Goal: Task Accomplishment & Management: Complete application form

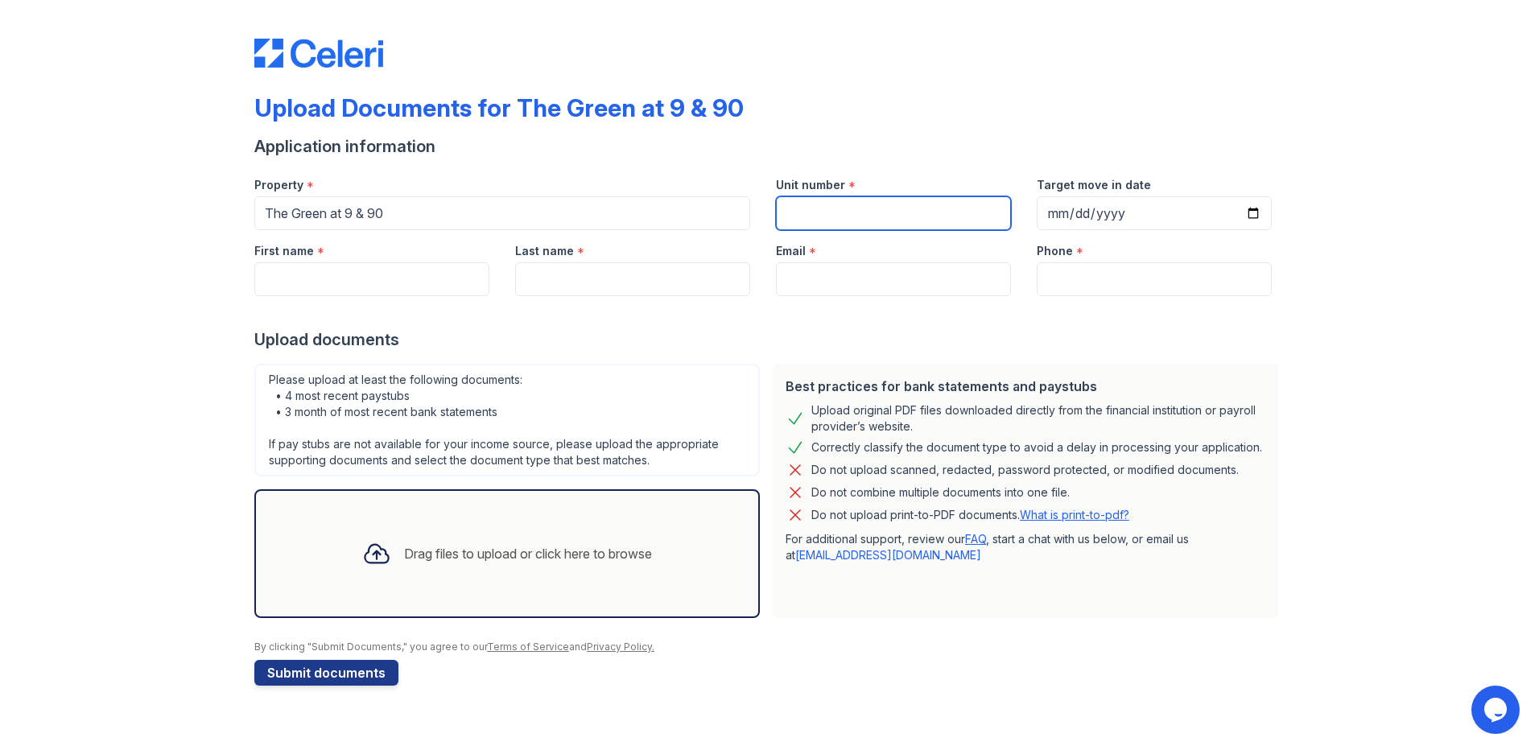
click at [846, 220] on input "Unit number" at bounding box center [893, 213] width 235 height 34
type input "b-154"
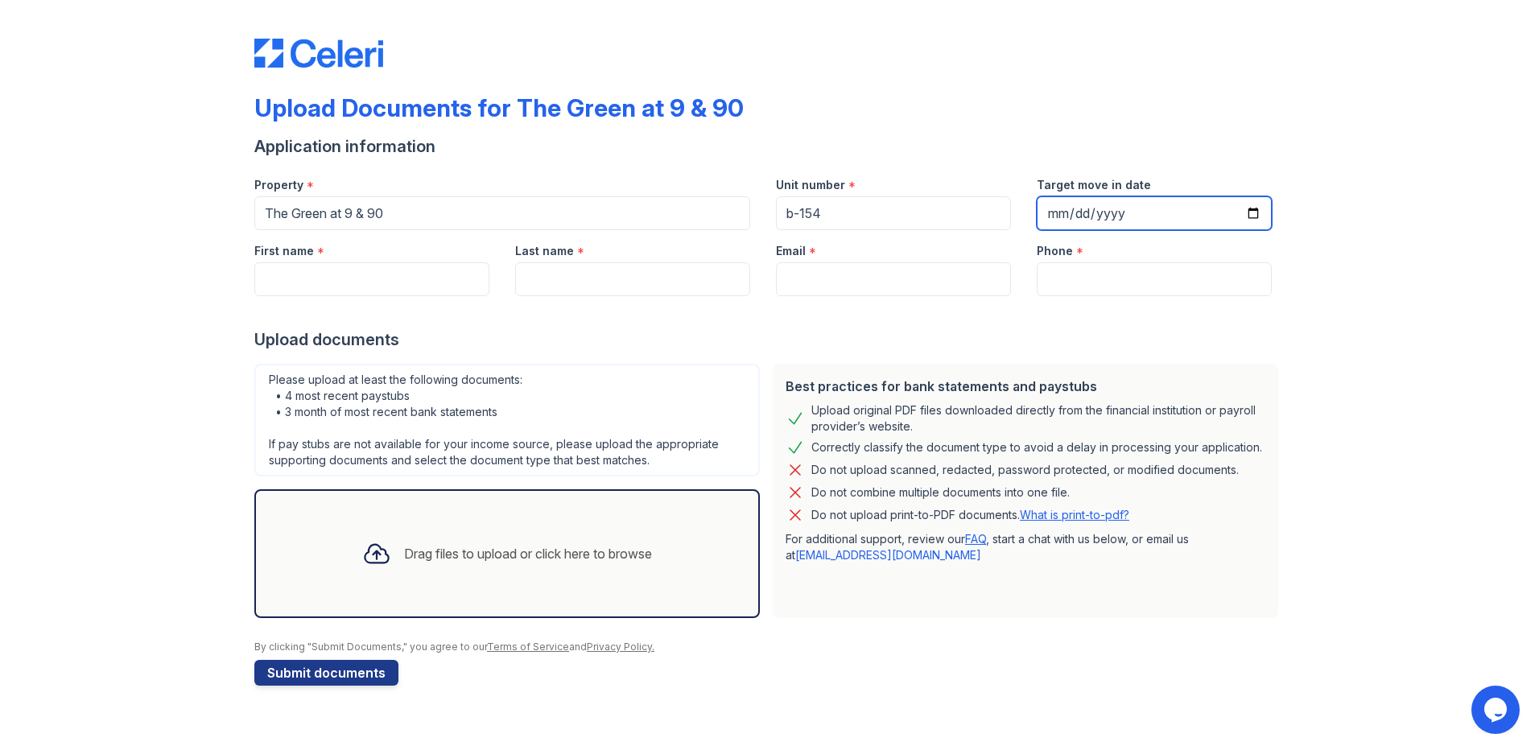
click at [1076, 208] on input "Target move in date" at bounding box center [1154, 213] width 235 height 34
type input "[DATE]"
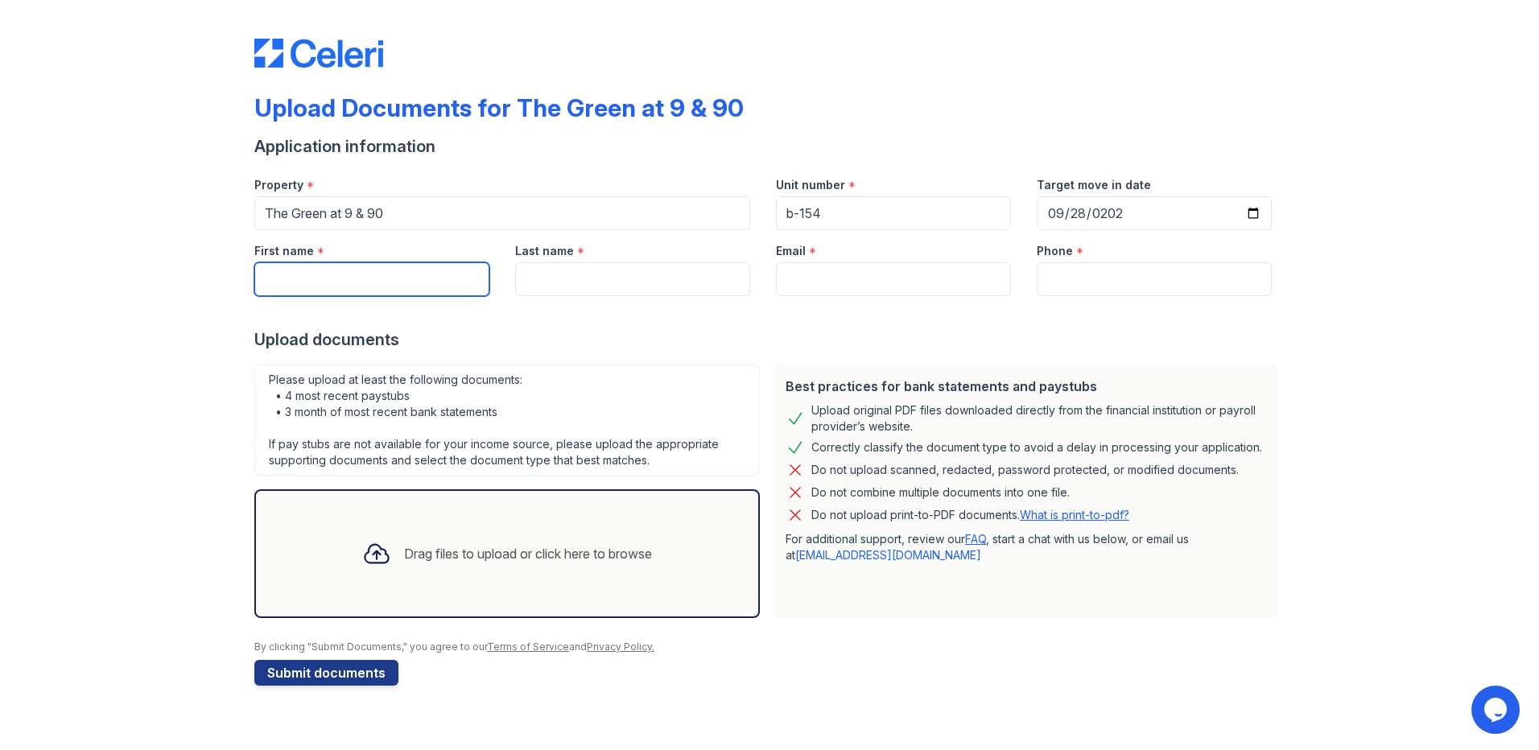
click at [280, 268] on input "First name" at bounding box center [371, 279] width 235 height 34
type input "[PERSON_NAME]"
type input "hardy"
type input "[EMAIL_ADDRESS][DOMAIN_NAME]"
type input "7742860624"
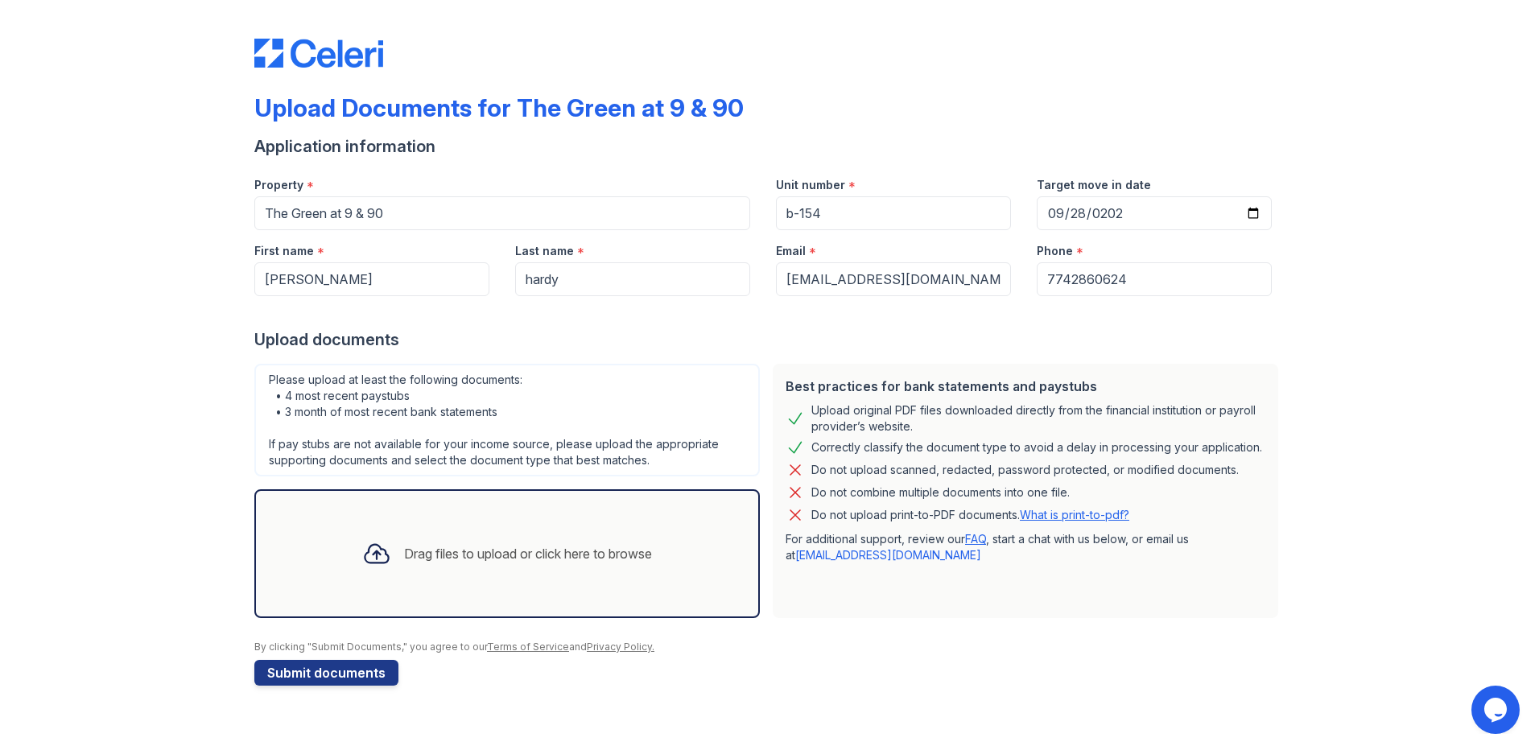
click at [632, 530] on div "Drag files to upload or click here to browse" at bounding box center [507, 554] width 316 height 55
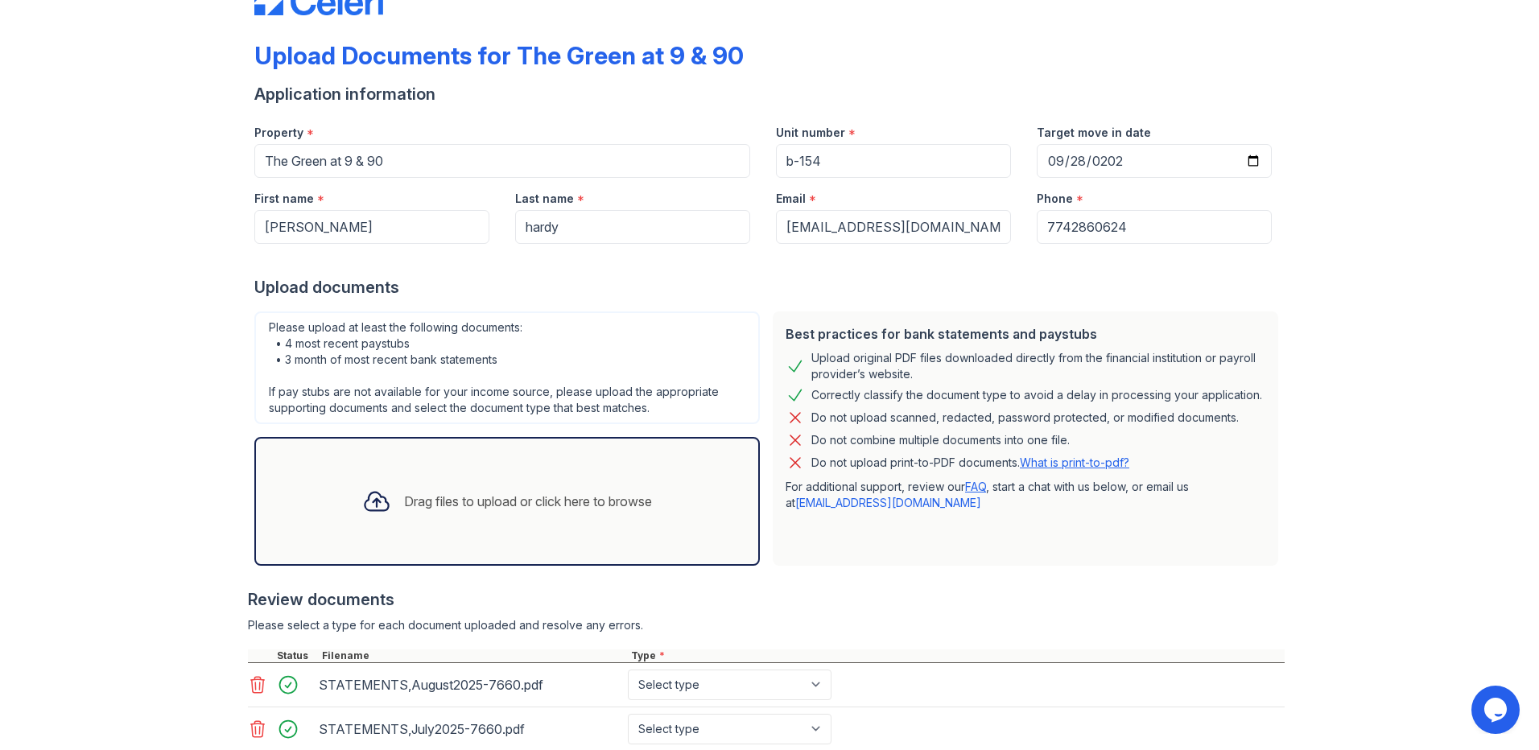
scroll to position [163, 0]
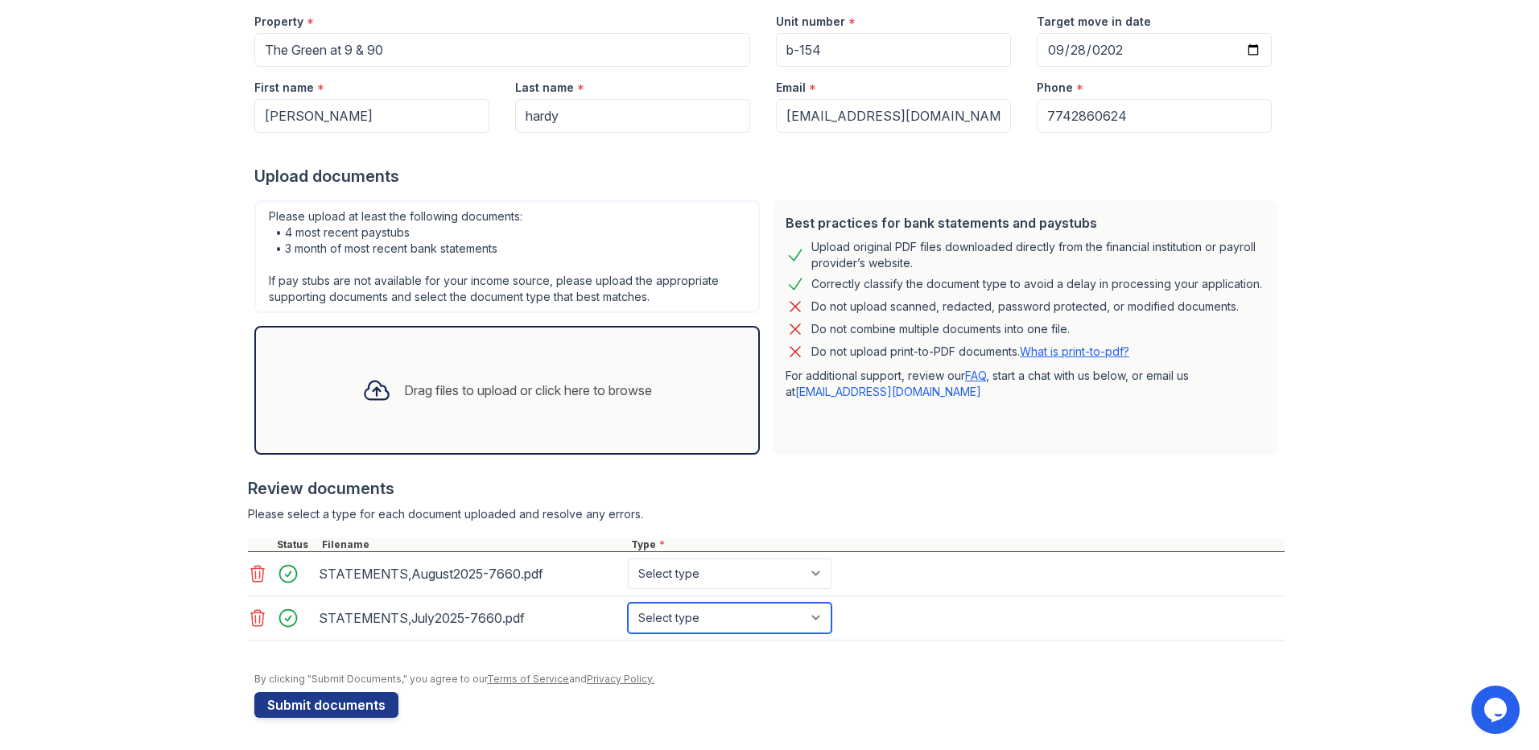
click at [665, 629] on select "Select type Paystub Bank Statement Offer Letter Tax Documents Benefit Award Let…" at bounding box center [730, 618] width 204 height 31
select select "bank_statement"
click at [628, 603] on select "Select type Paystub Bank Statement Offer Letter Tax Documents Benefit Award Let…" at bounding box center [730, 618] width 204 height 31
click at [708, 580] on select "Select type Paystub Bank Statement Offer Letter Tax Documents Benefit Award Let…" at bounding box center [730, 574] width 204 height 31
select select "bank_statement"
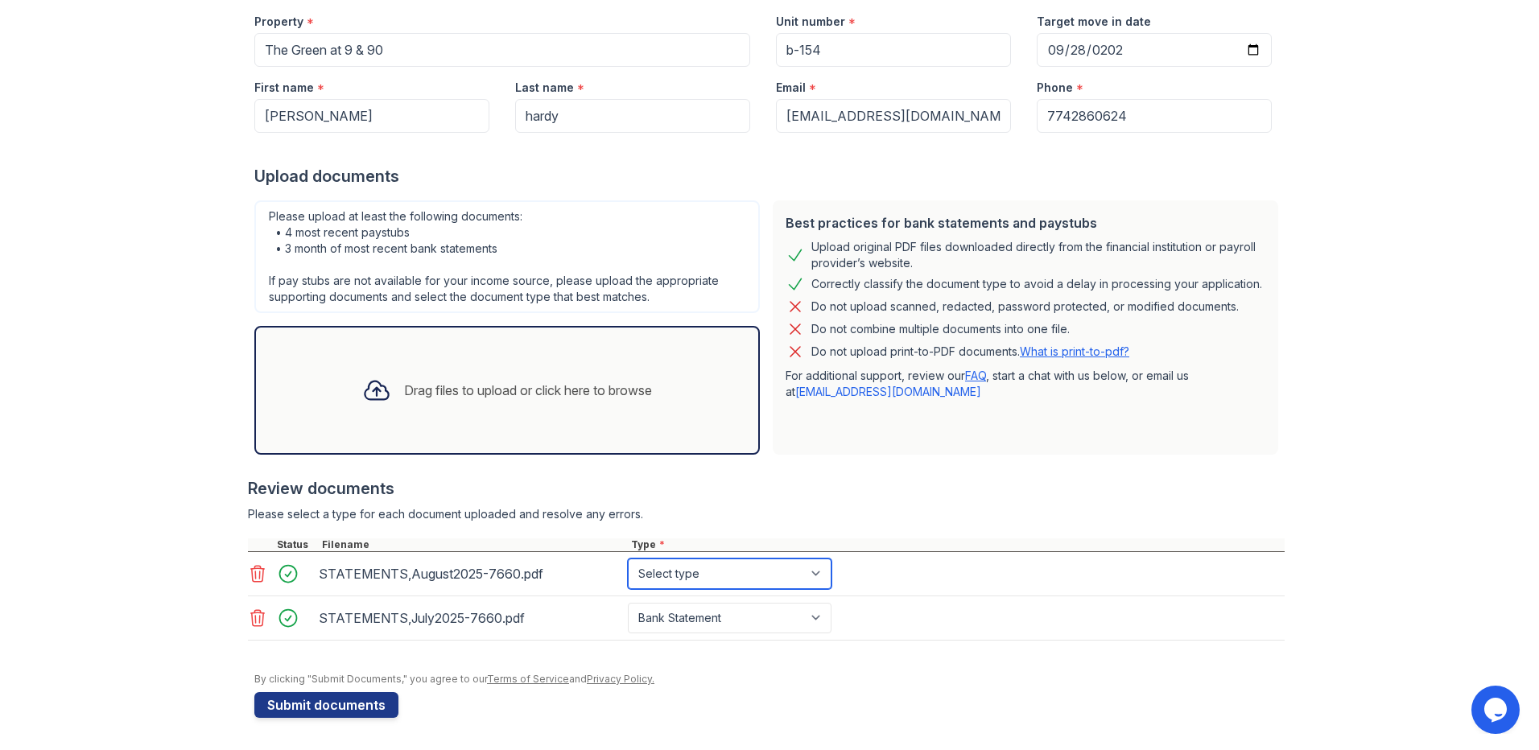
click at [628, 559] on select "Select type Paystub Bank Statement Offer Letter Tax Documents Benefit Award Let…" at bounding box center [730, 574] width 204 height 31
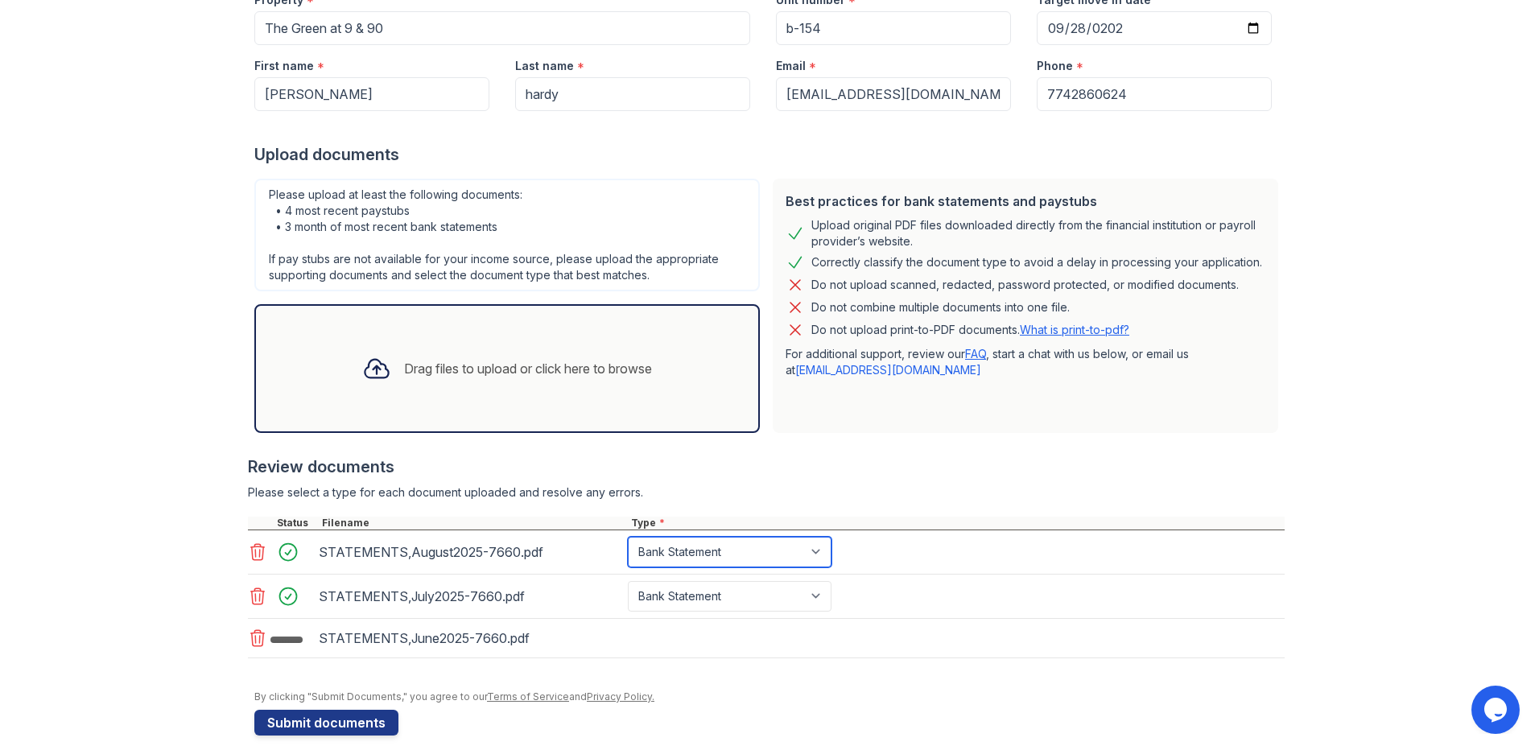
scroll to position [203, 0]
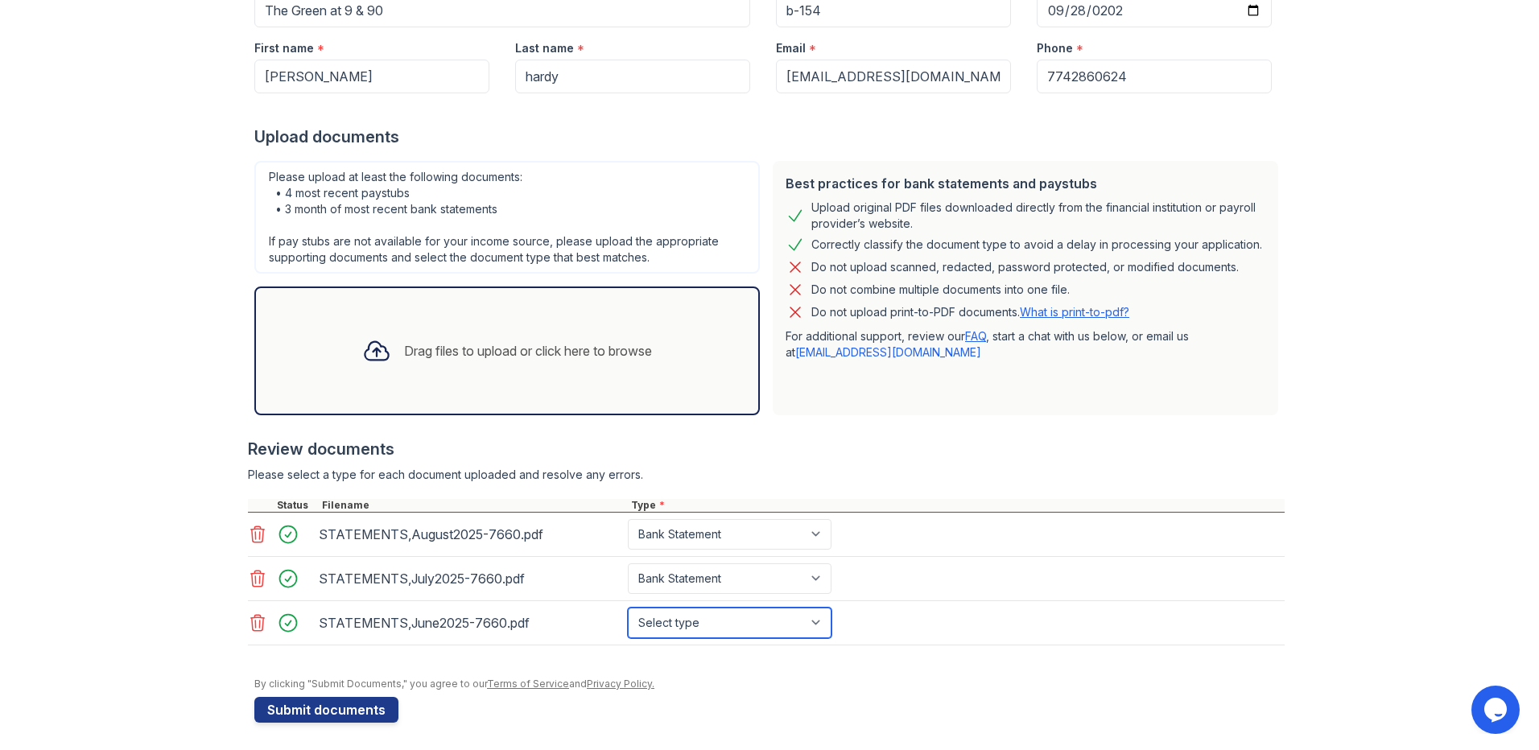
click at [718, 630] on select "Select type Paystub Bank Statement Offer Letter Tax Documents Benefit Award Let…" at bounding box center [730, 623] width 204 height 31
select select "bank_statement"
click at [628, 608] on select "Select type Paystub Bank Statement Offer Letter Tax Documents Benefit Award Let…" at bounding box center [730, 623] width 204 height 31
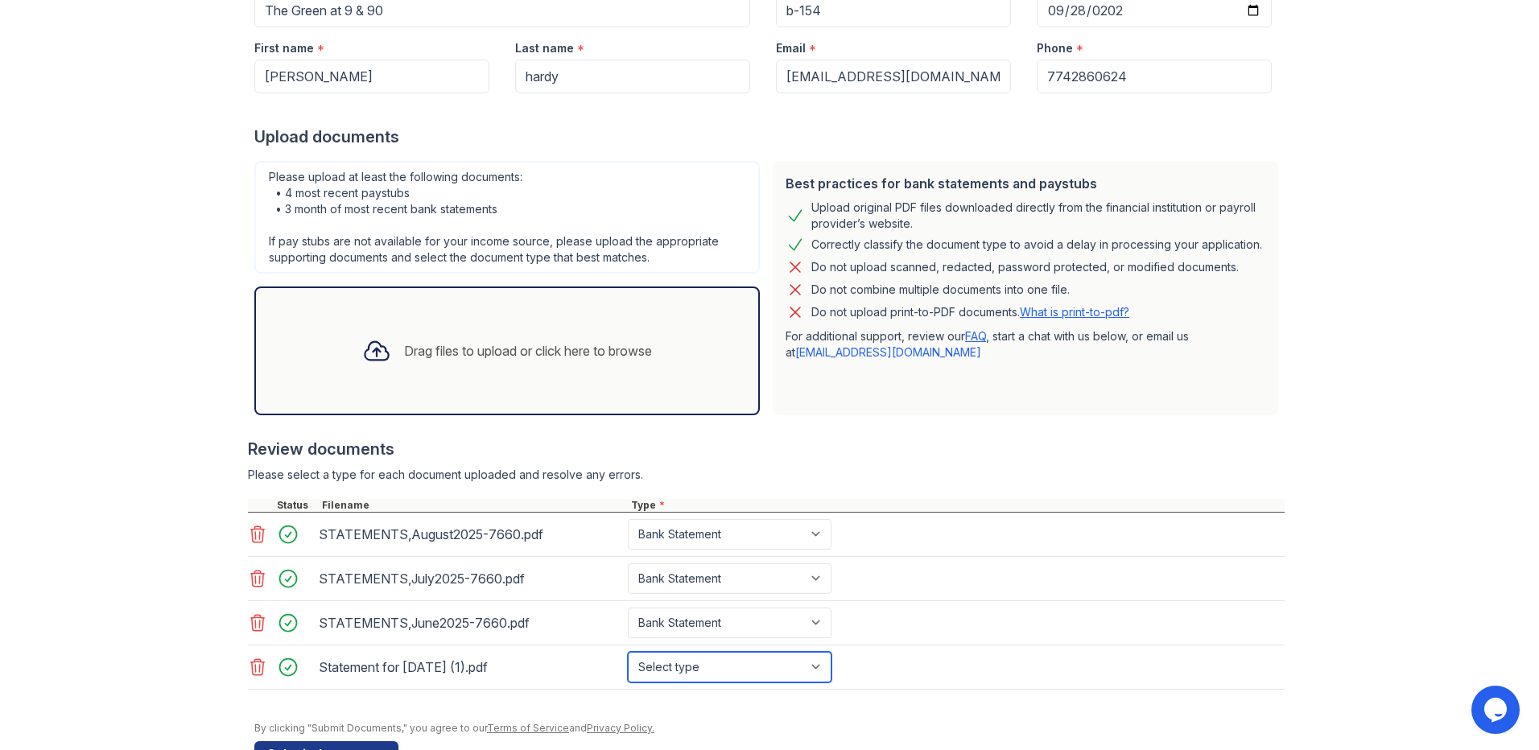
click at [679, 680] on select "Select type Paystub Bank Statement Offer Letter Tax Documents Benefit Award Let…" at bounding box center [730, 667] width 204 height 31
select select "paystub"
click at [628, 652] on select "Select type Paystub Bank Statement Offer Letter Tax Documents Benefit Award Let…" at bounding box center [730, 667] width 204 height 31
click at [762, 660] on select "Select type Paystub Bank Statement Offer Letter Tax Documents Benefit Award Let…" at bounding box center [730, 667] width 204 height 31
click at [767, 664] on select "Select type Paystub Bank Statement Offer Letter Tax Documents Benefit Award Let…" at bounding box center [730, 667] width 204 height 31
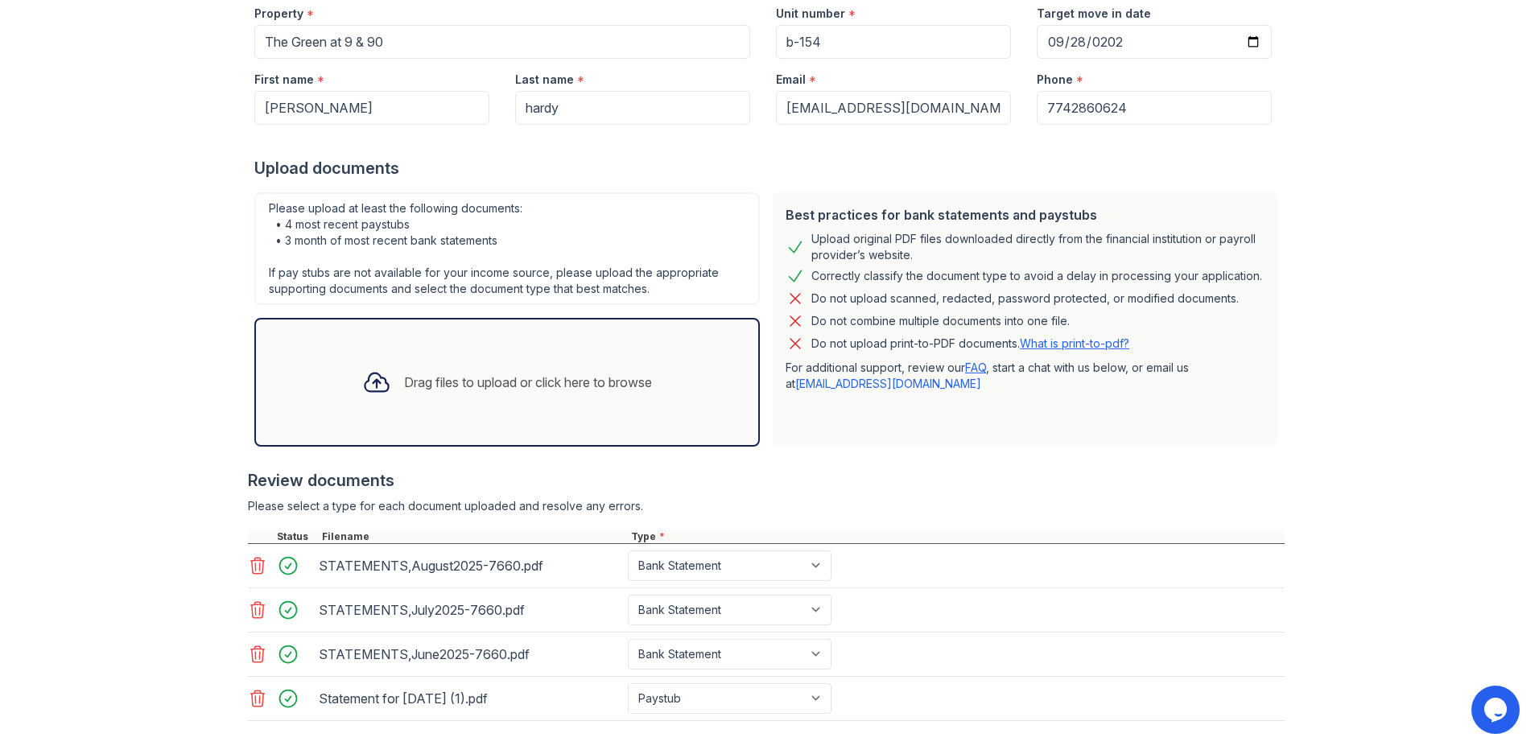
scroll to position [0, 0]
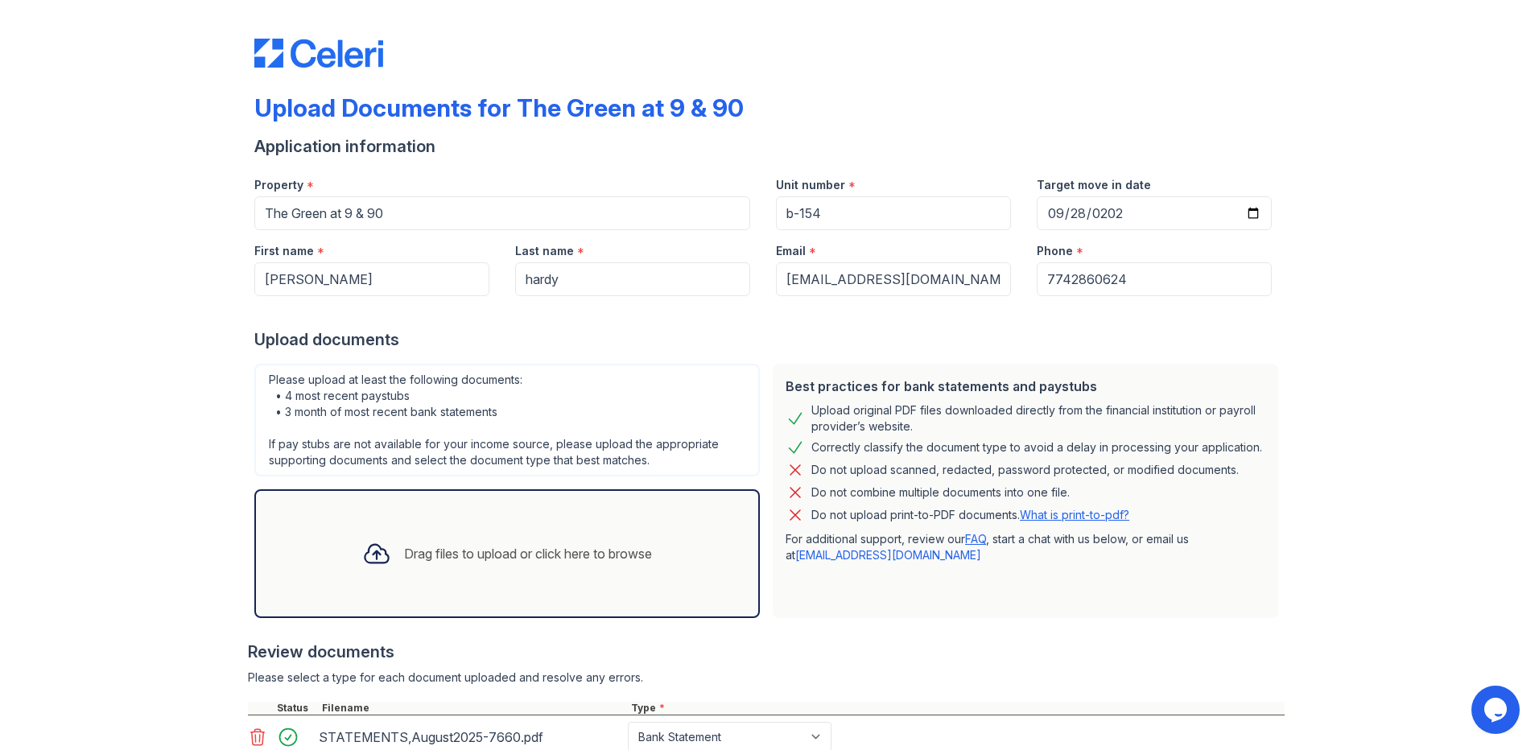
drag, startPoint x: 300, startPoint y: 709, endPoint x: 853, endPoint y: 516, distance: 585.9
click at [849, 530] on div "Best practices for bank statements and paystubs Upload original PDF files downl…" at bounding box center [1026, 491] width 506 height 254
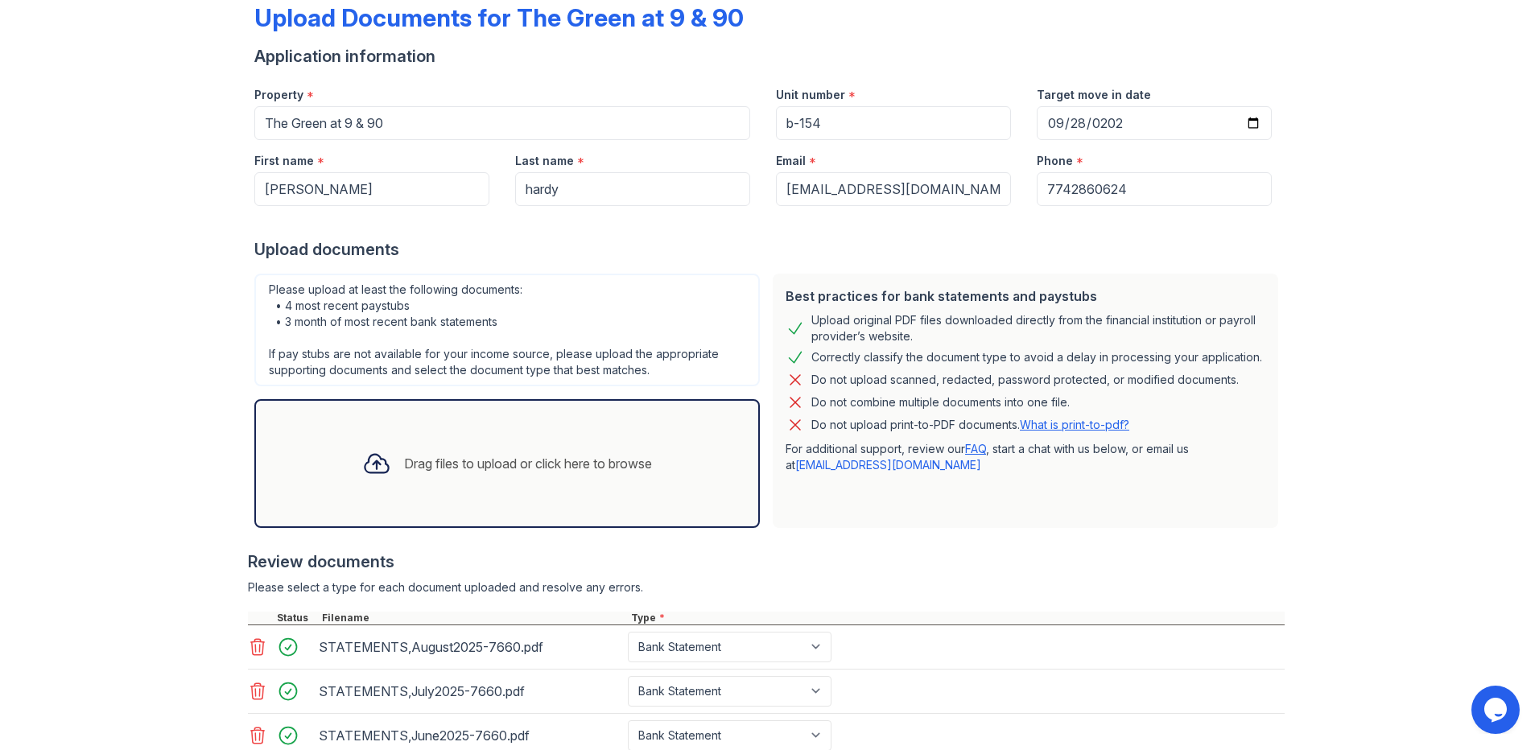
scroll to position [252, 0]
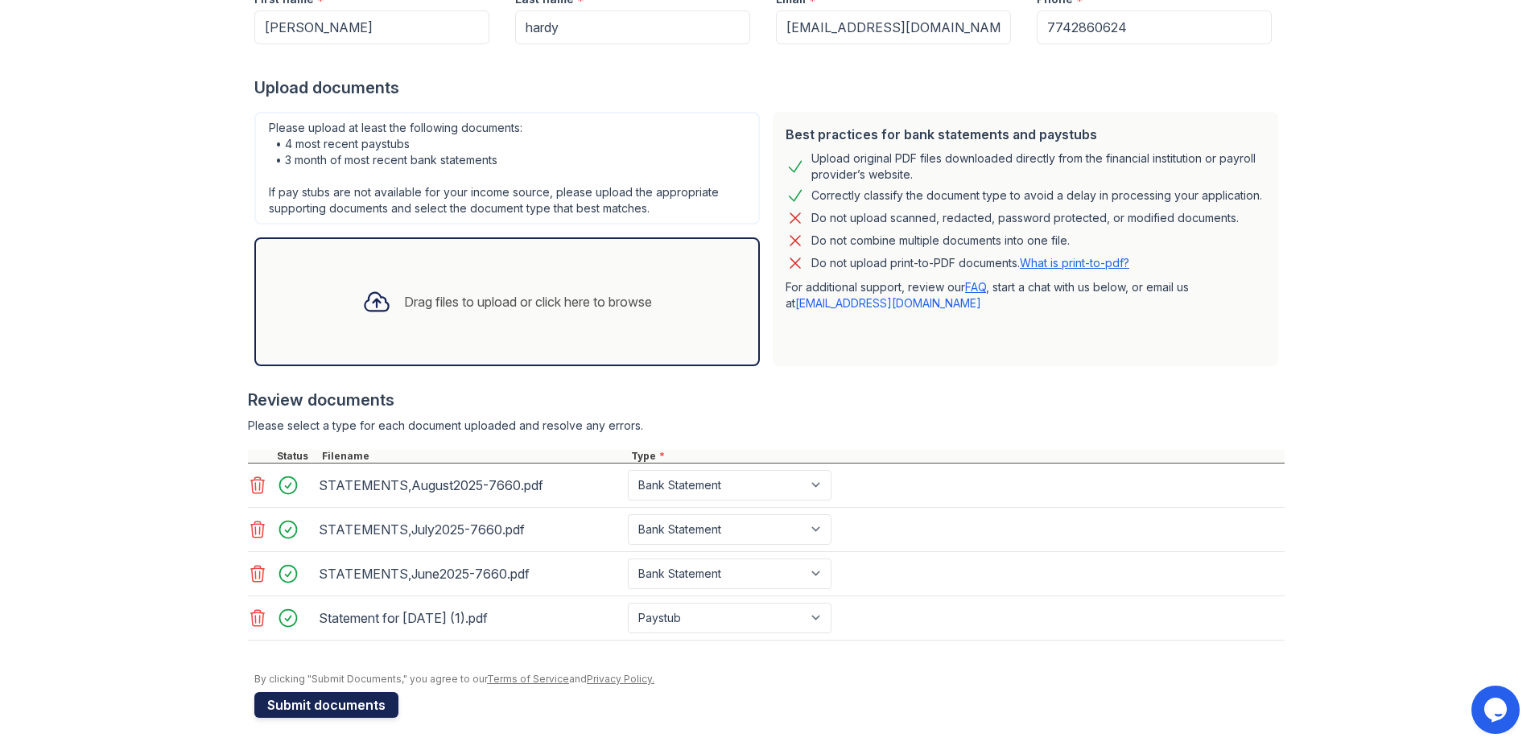
click at [376, 707] on button "Submit documents" at bounding box center [326, 705] width 144 height 26
